Goal: Information Seeking & Learning: Check status

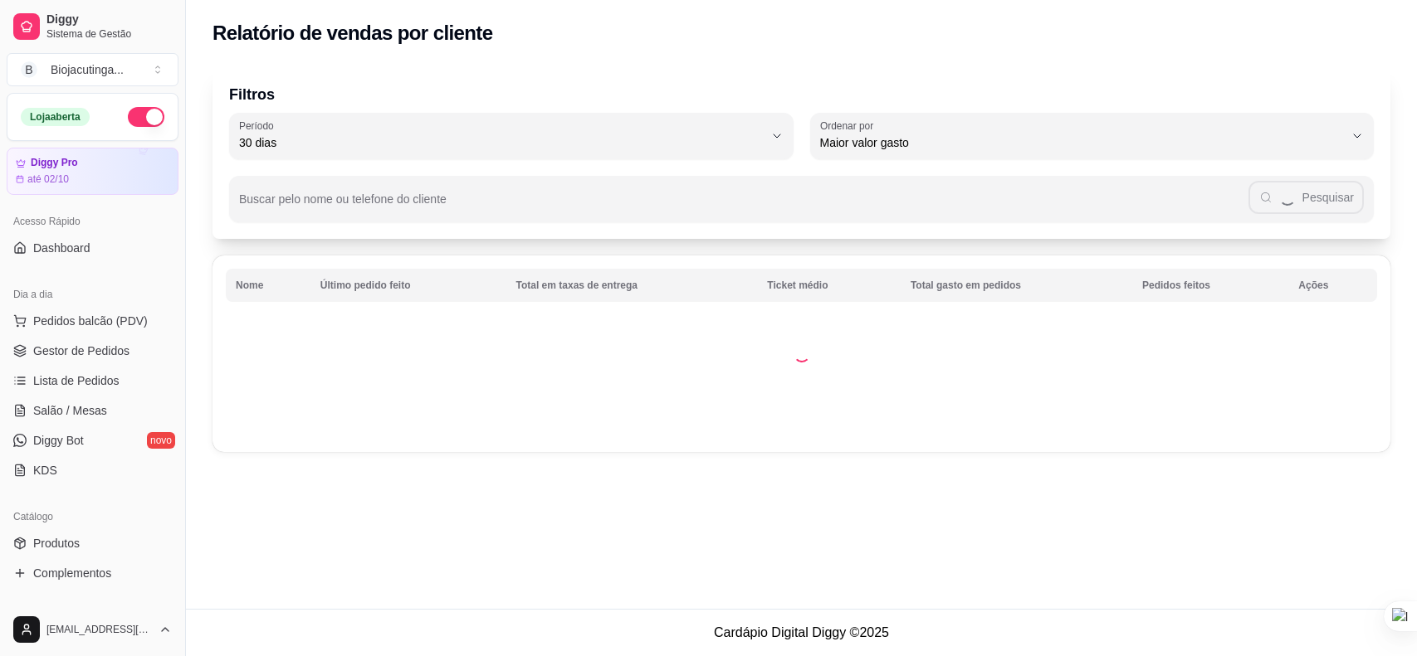
select select "30"
select select "HIGHEST_TOTAL_SPENT_WITH_ORDERS"
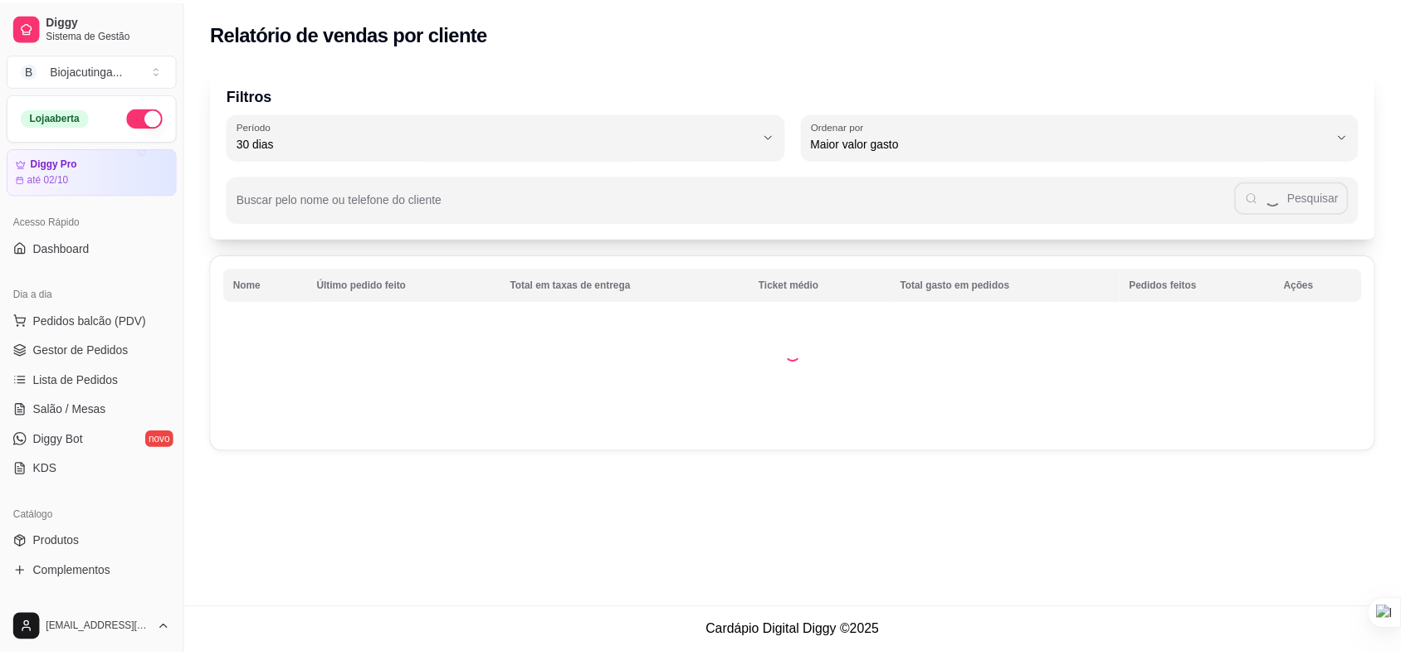
scroll to position [104, 0]
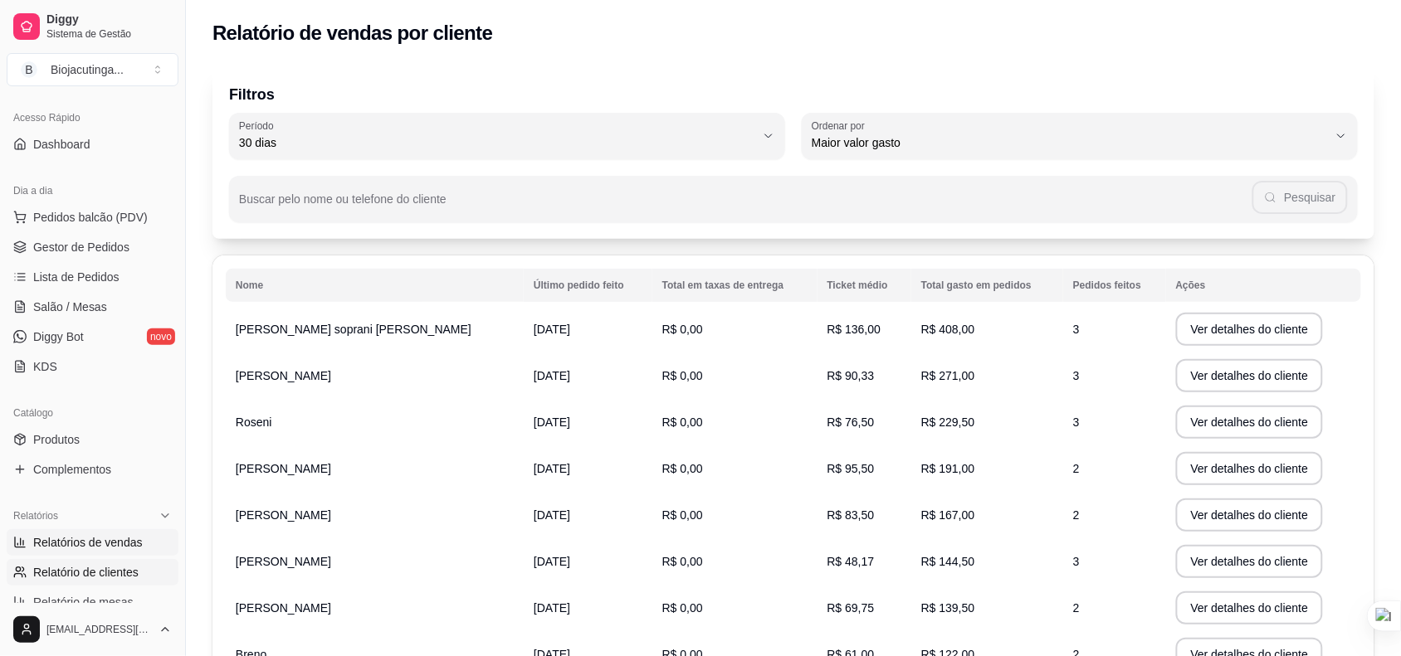
click at [71, 539] on span "Relatórios de vendas" at bounding box center [88, 542] width 110 height 17
select select "ALL"
select select "0"
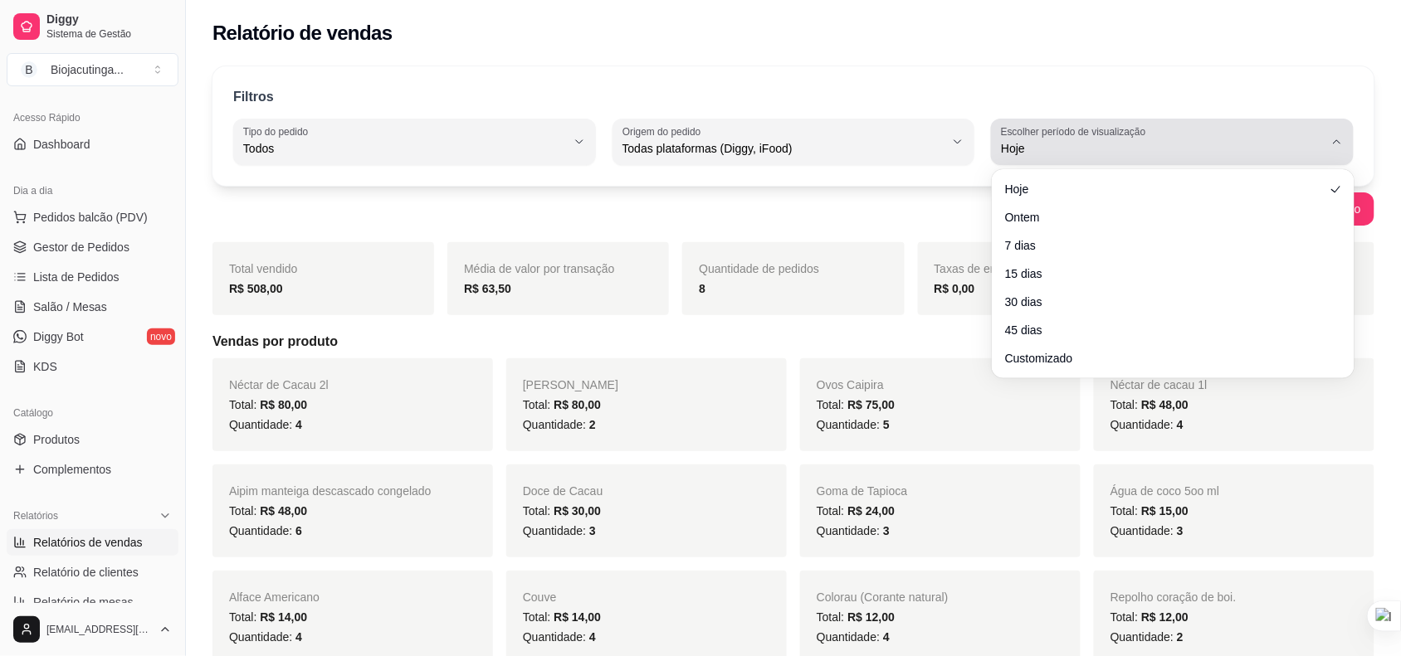
click at [1144, 137] on label "Escolher período de visualização" at bounding box center [1076, 131] width 150 height 14
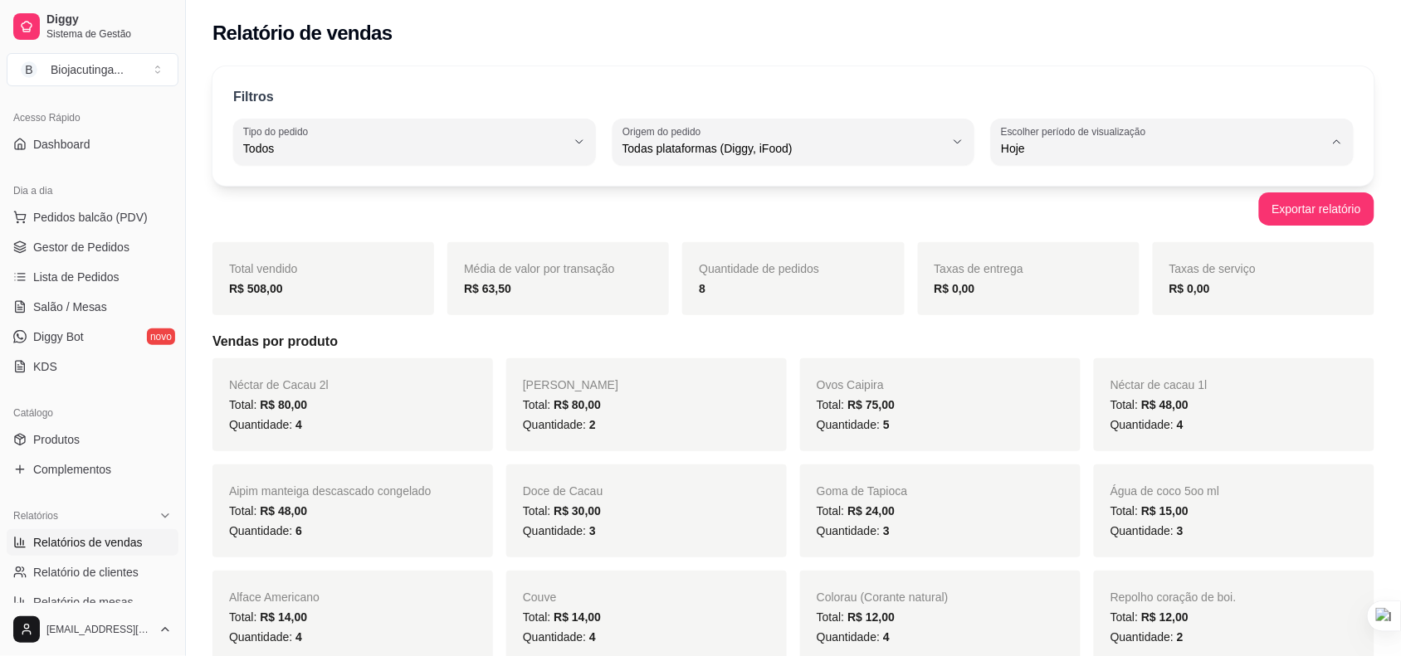
click at [1098, 246] on span "7 dias" at bounding box center [1165, 243] width 306 height 16
type input "7"
select select "7"
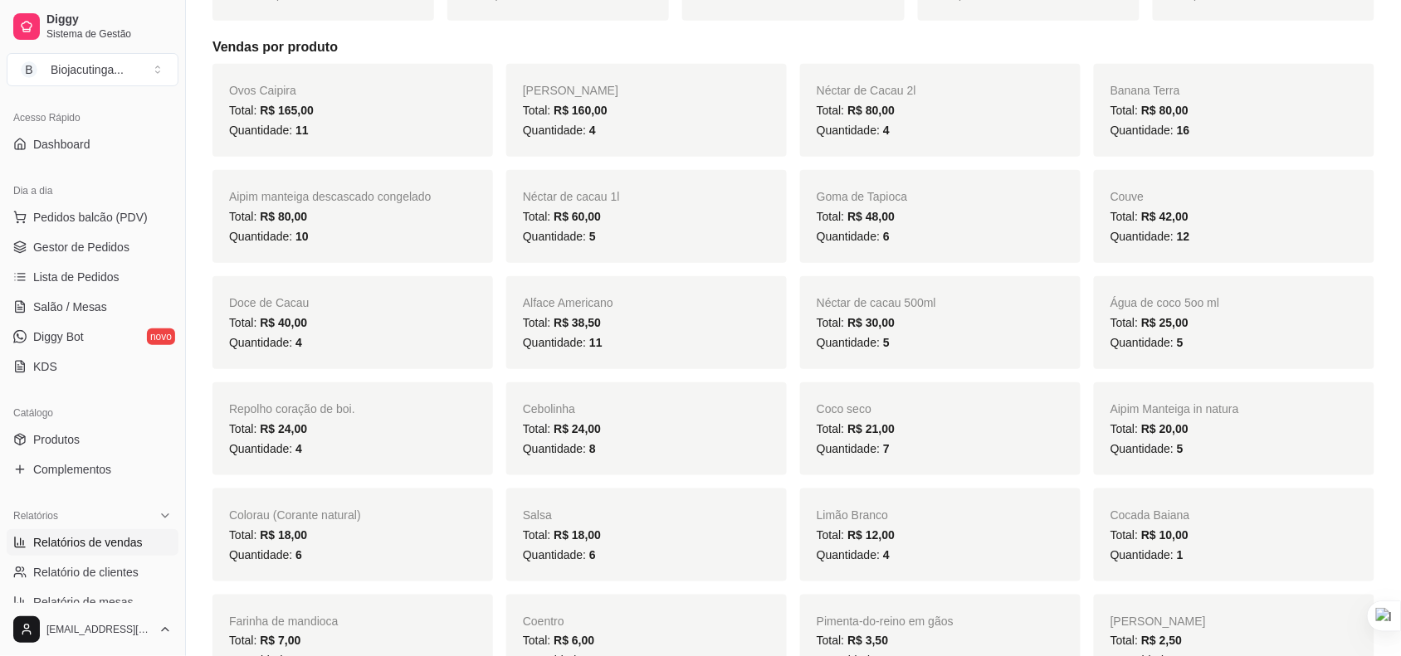
scroll to position [258, 0]
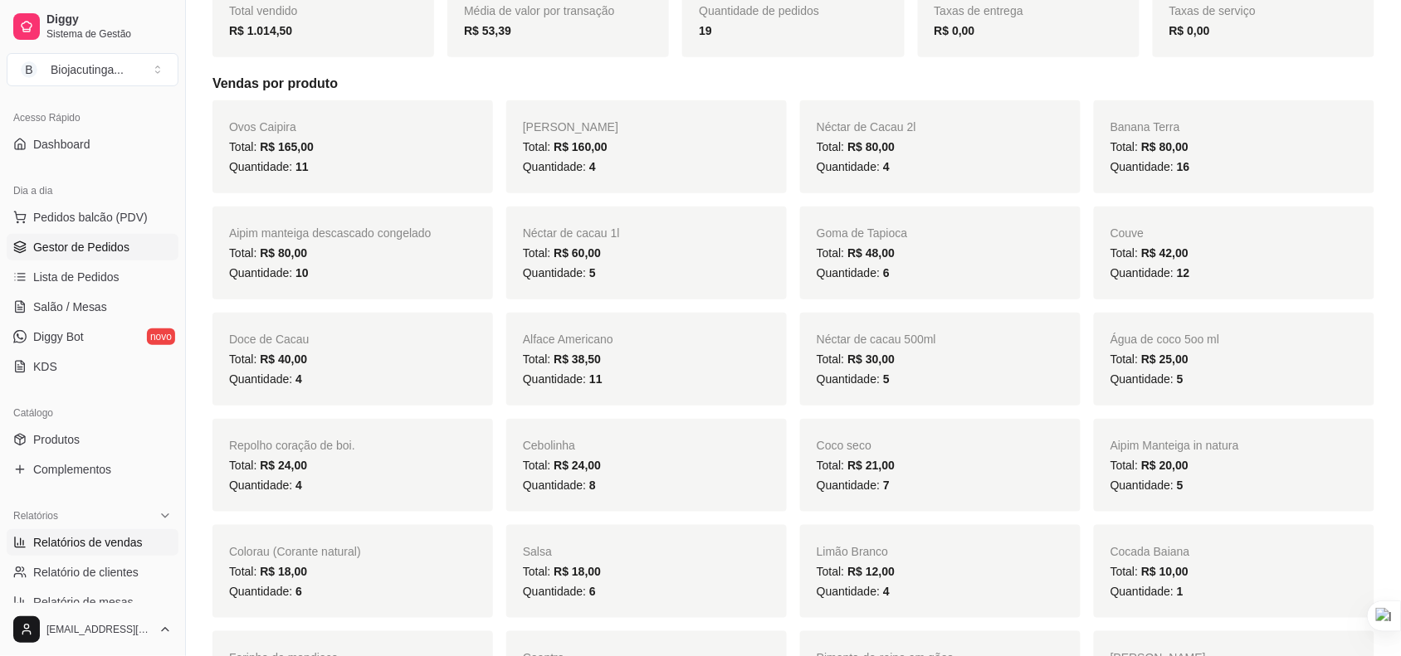
click at [91, 246] on span "Gestor de Pedidos" at bounding box center [81, 247] width 96 height 17
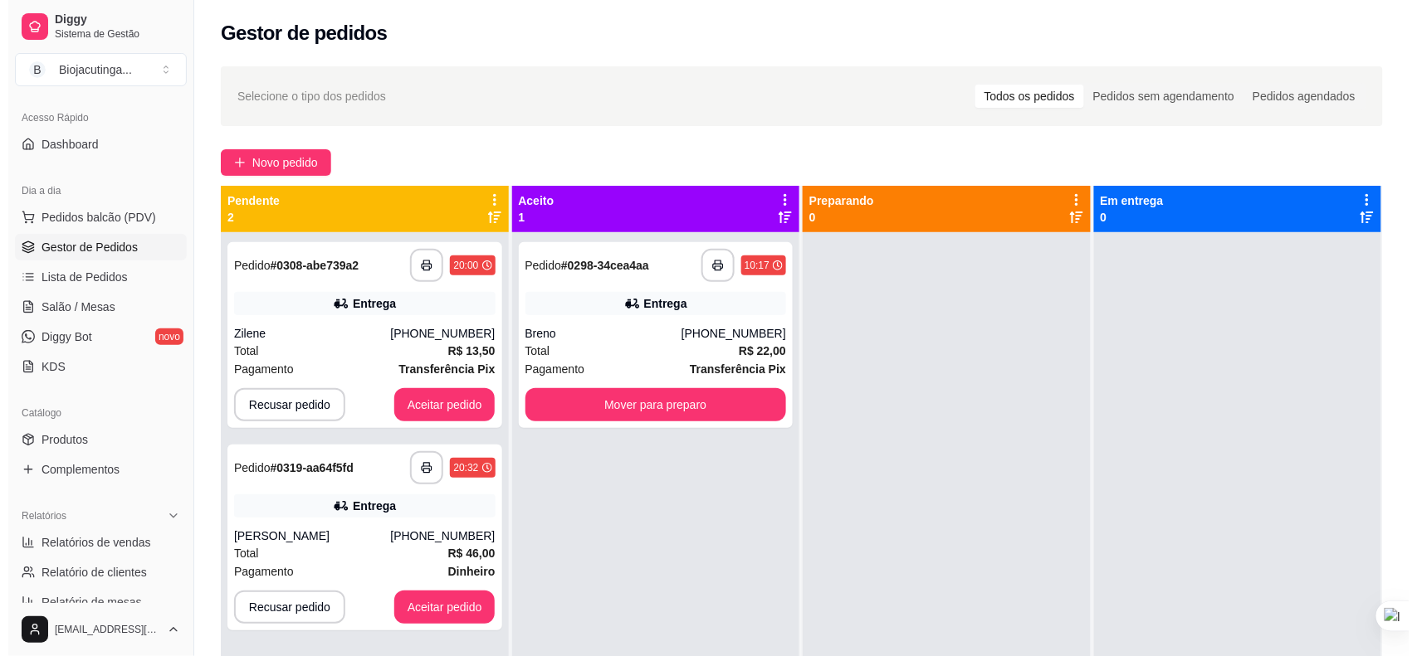
scroll to position [46, 0]
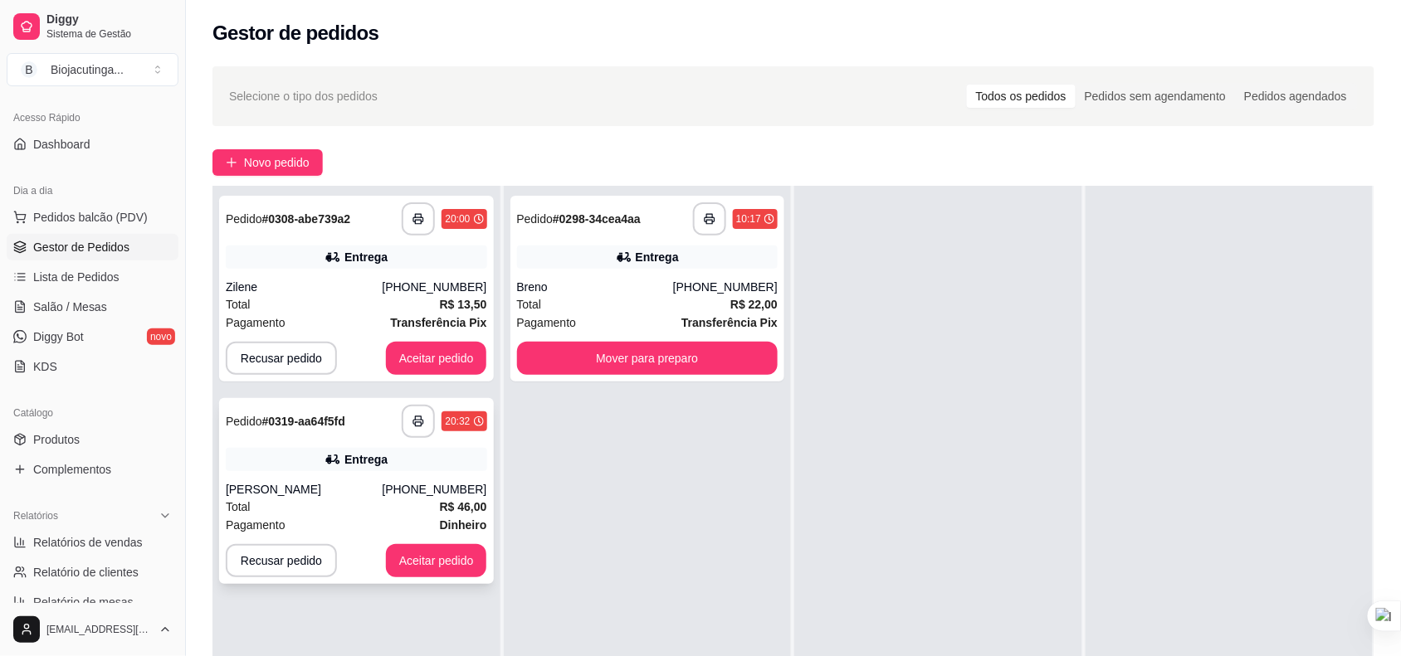
click at [328, 512] on div "Total R$ 46,00" at bounding box center [356, 507] width 261 height 18
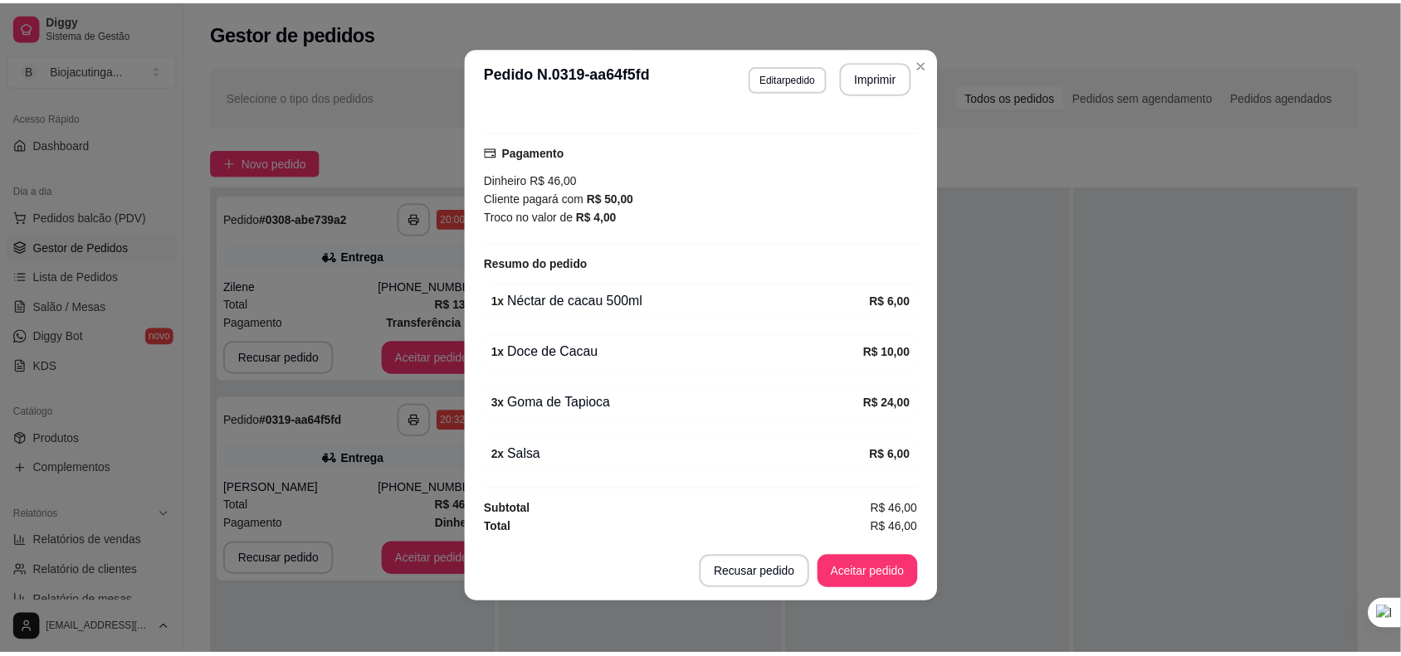
scroll to position [441, 0]
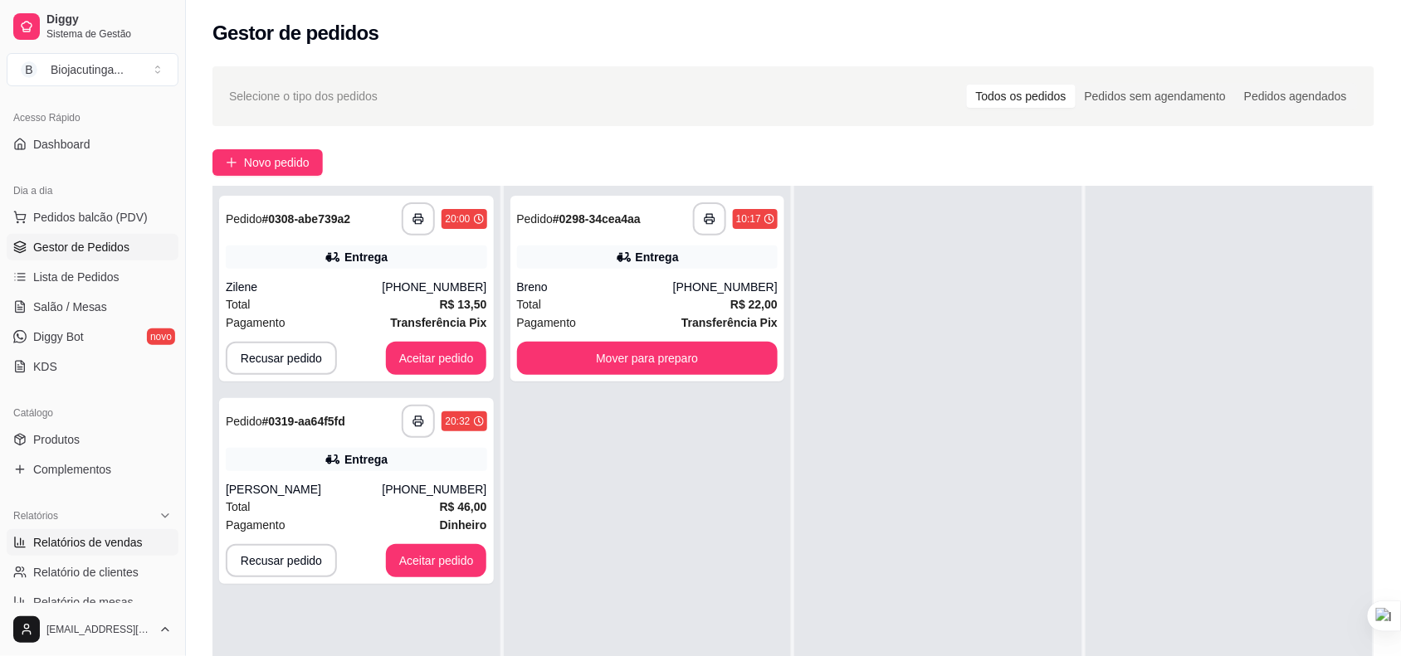
click at [110, 539] on span "Relatórios de vendas" at bounding box center [88, 542] width 110 height 17
select select "ALL"
select select "0"
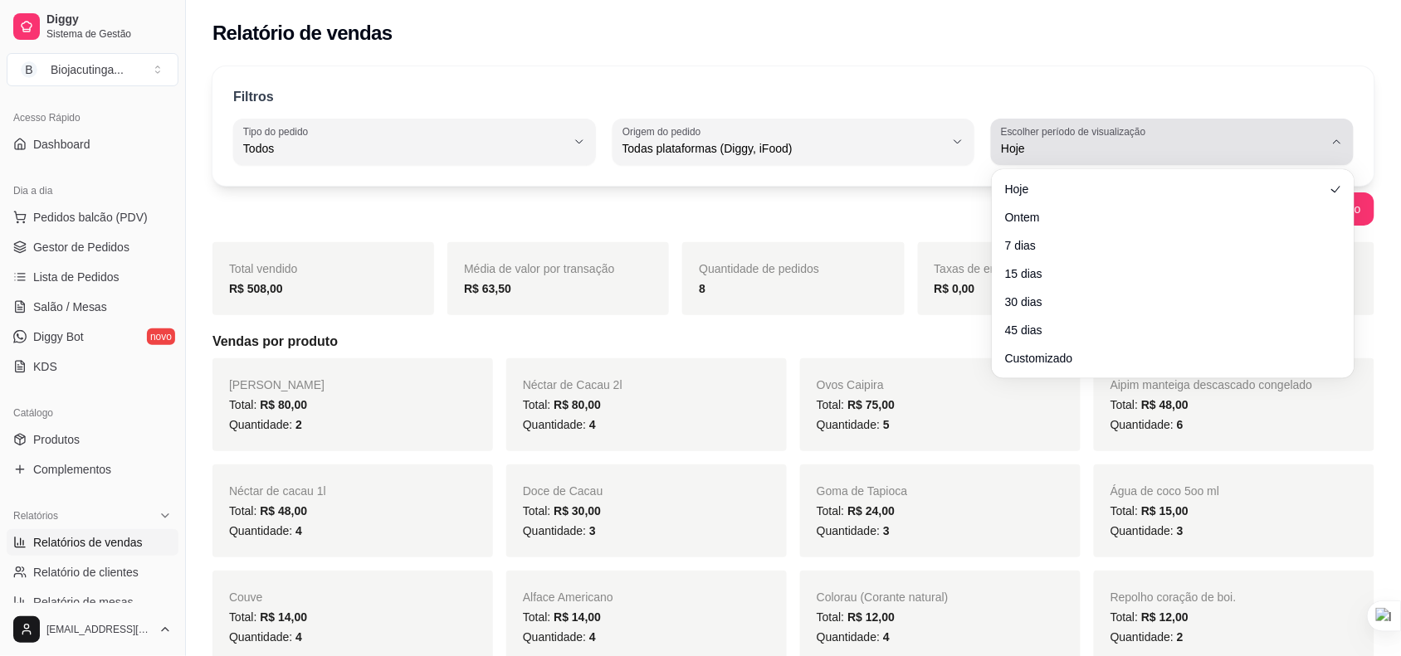
click at [1094, 159] on button "Escolher período de visualização Hoje" at bounding box center [1172, 142] width 363 height 46
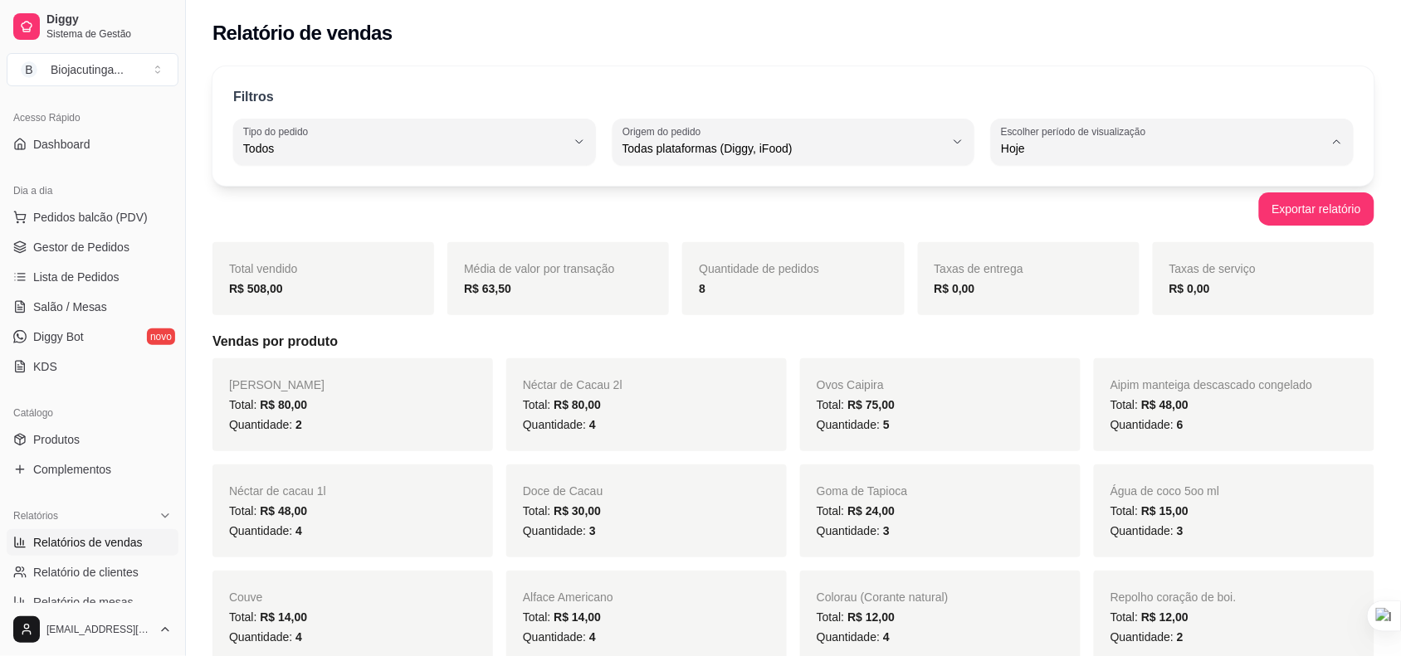
click at [1063, 234] on li "7 dias" at bounding box center [1172, 243] width 335 height 26
type input "7"
select select "7"
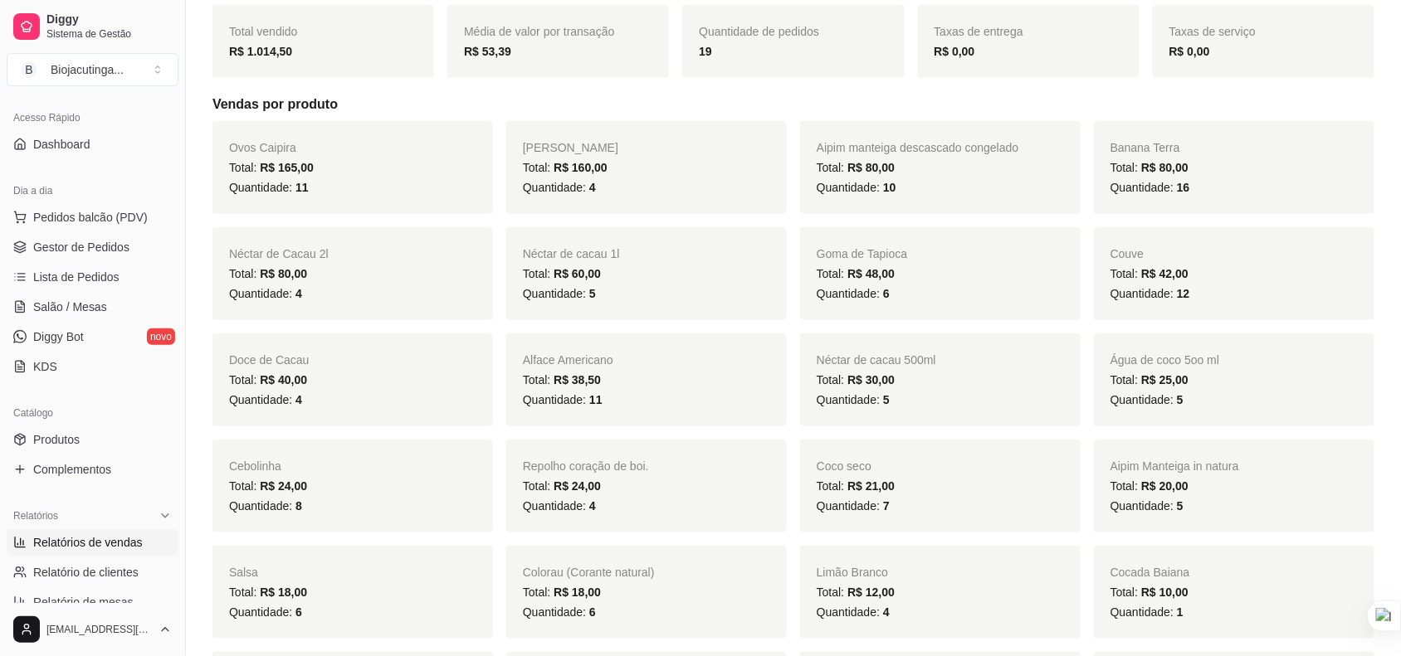
scroll to position [51, 0]
